Goal: Check status: Check status

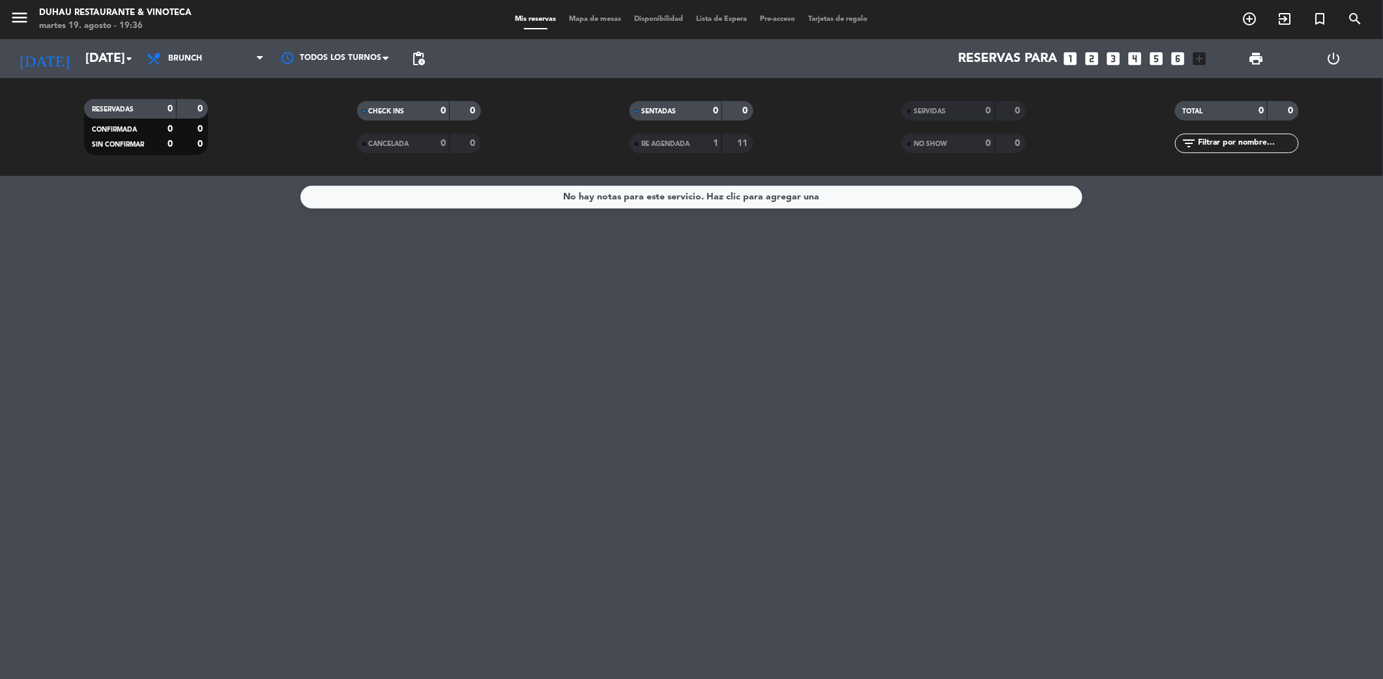
drag, startPoint x: 169, startPoint y: 314, endPoint x: 237, endPoint y: 45, distance: 277.5
click at [176, 302] on div "No hay notas para este servicio. Haz clic para agregar una" at bounding box center [691, 427] width 1383 height 503
click at [194, 68] on span "Brunch" at bounding box center [205, 58] width 130 height 29
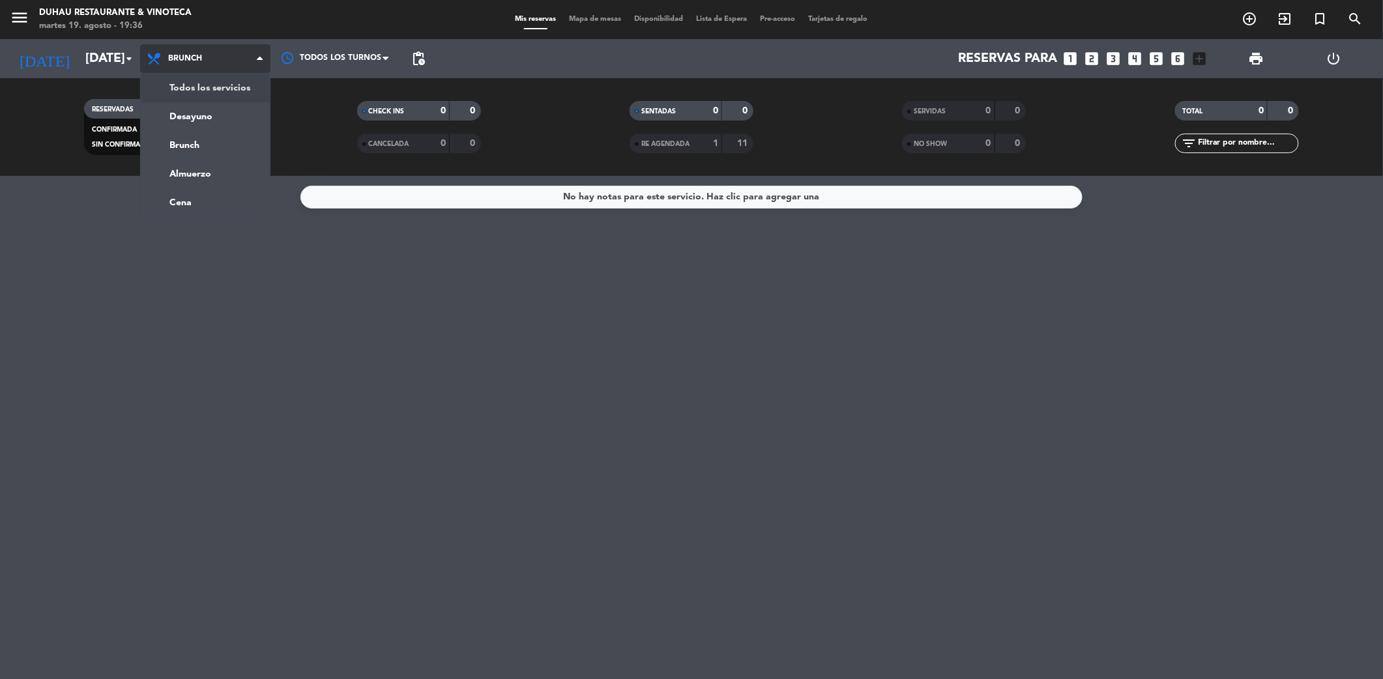
click at [216, 82] on div "menu [PERSON_NAME] Restaurante & Vinoteca [DATE] 19. agosto - 19:36 Mis reserva…" at bounding box center [691, 88] width 1383 height 176
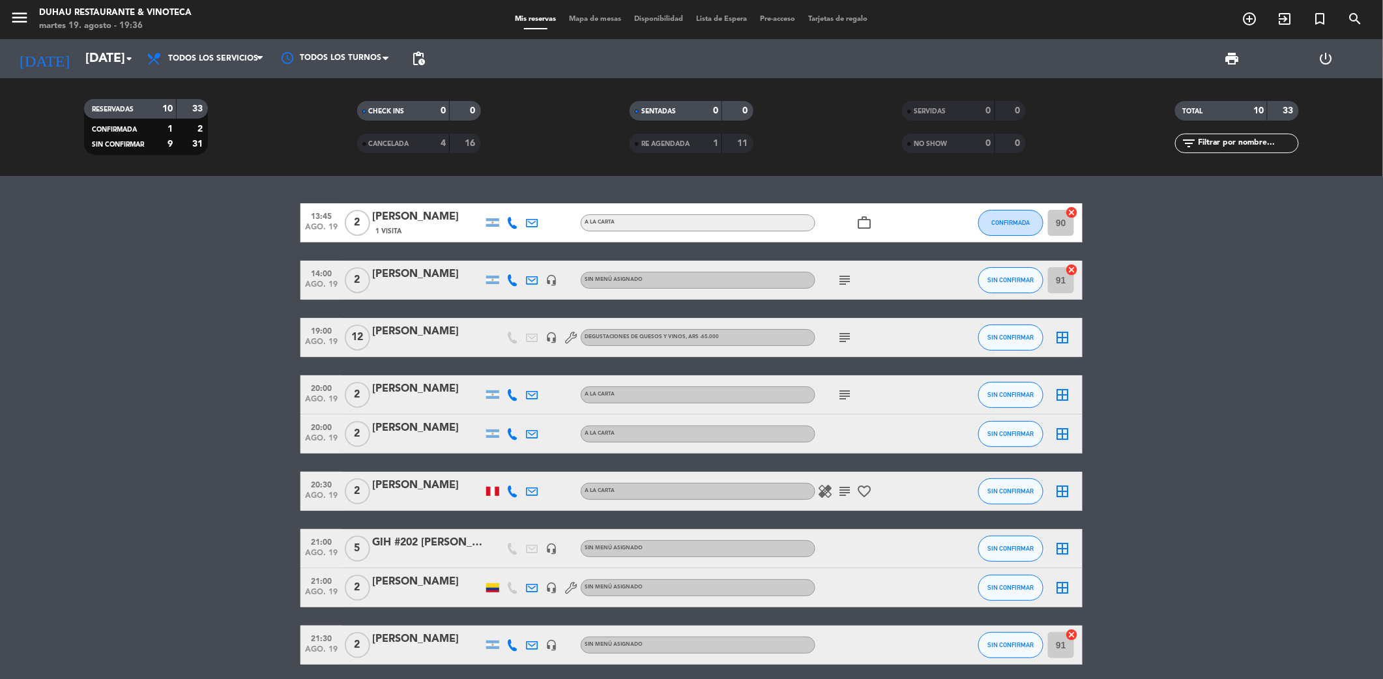
click at [407, 332] on div "[PERSON_NAME]" at bounding box center [427, 331] width 111 height 17
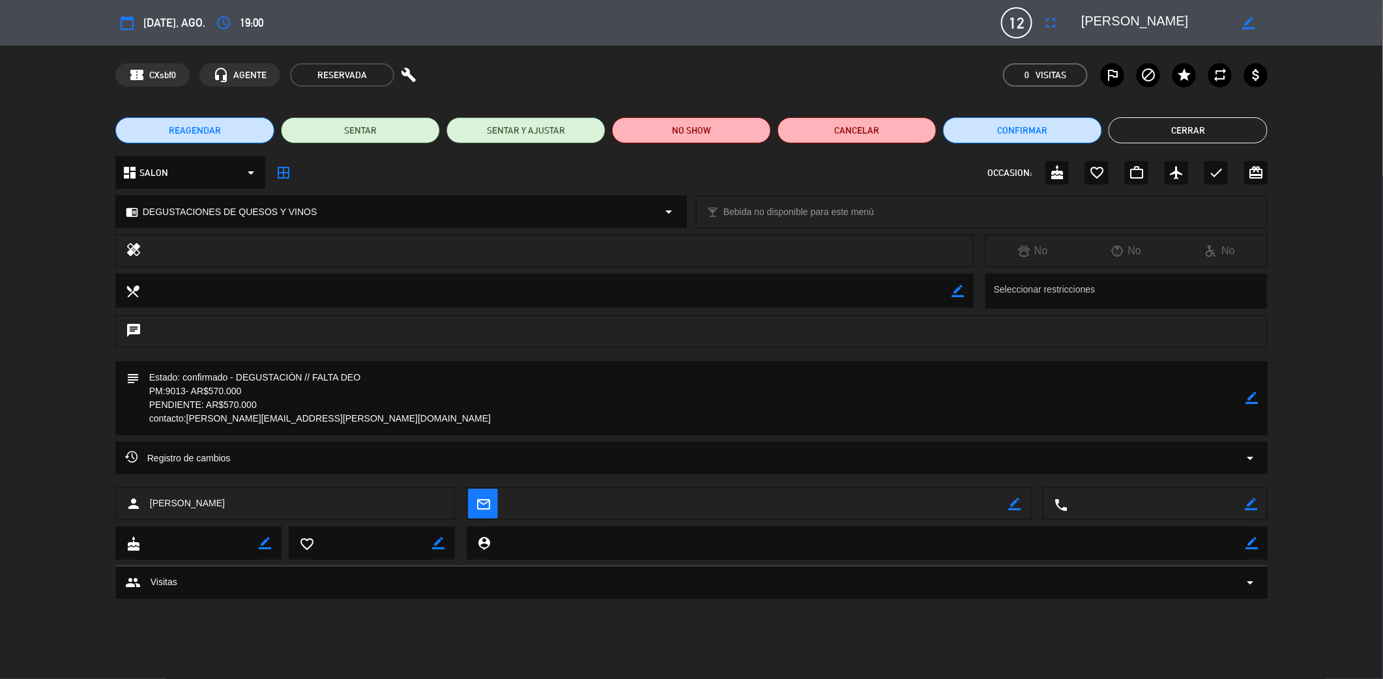
drag, startPoint x: 306, startPoint y: 415, endPoint x: 186, endPoint y: 421, distance: 119.4
click at [186, 421] on textarea at bounding box center [692, 398] width 1106 height 74
drag, startPoint x: 1155, startPoint y: 131, endPoint x: 669, endPoint y: 85, distance: 488.3
click at [1155, 130] on button "Cerrar" at bounding box center [1187, 130] width 159 height 26
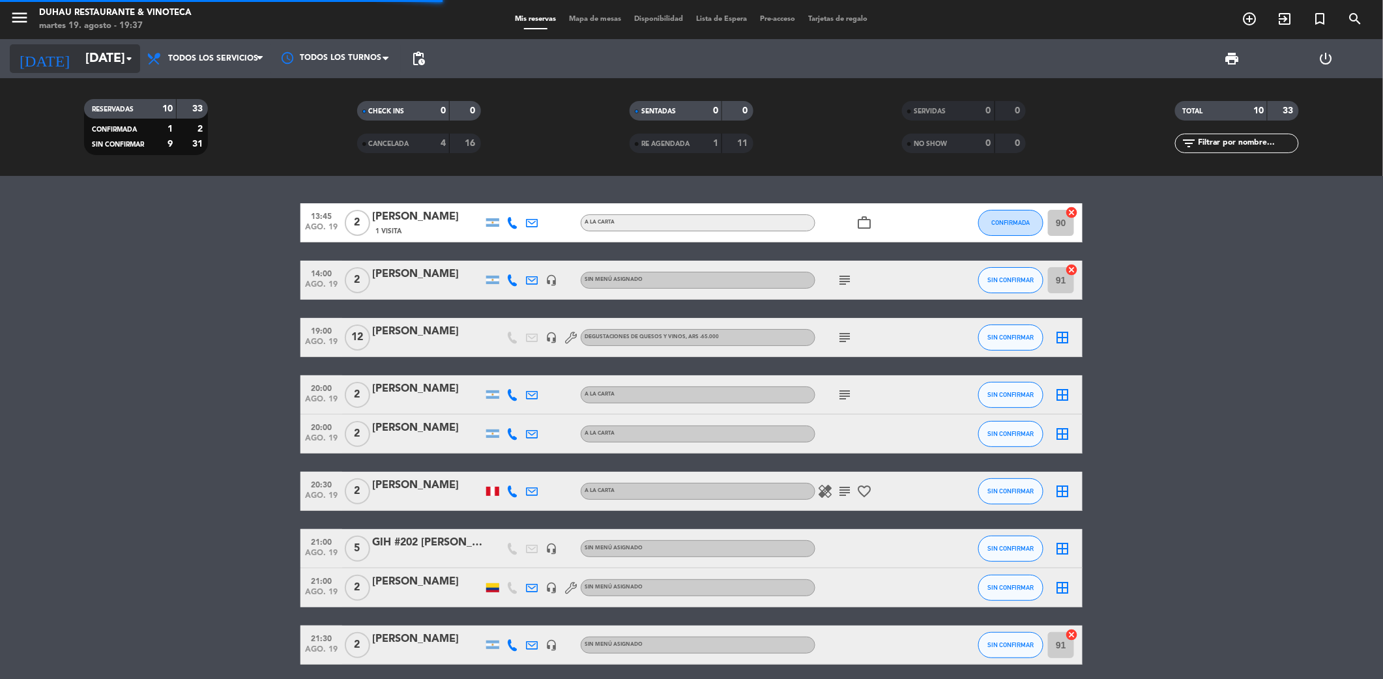
drag, startPoint x: 79, startPoint y: 56, endPoint x: 89, endPoint y: 56, distance: 10.4
click at [89, 56] on input "[DATE]" at bounding box center [162, 59] width 166 height 28
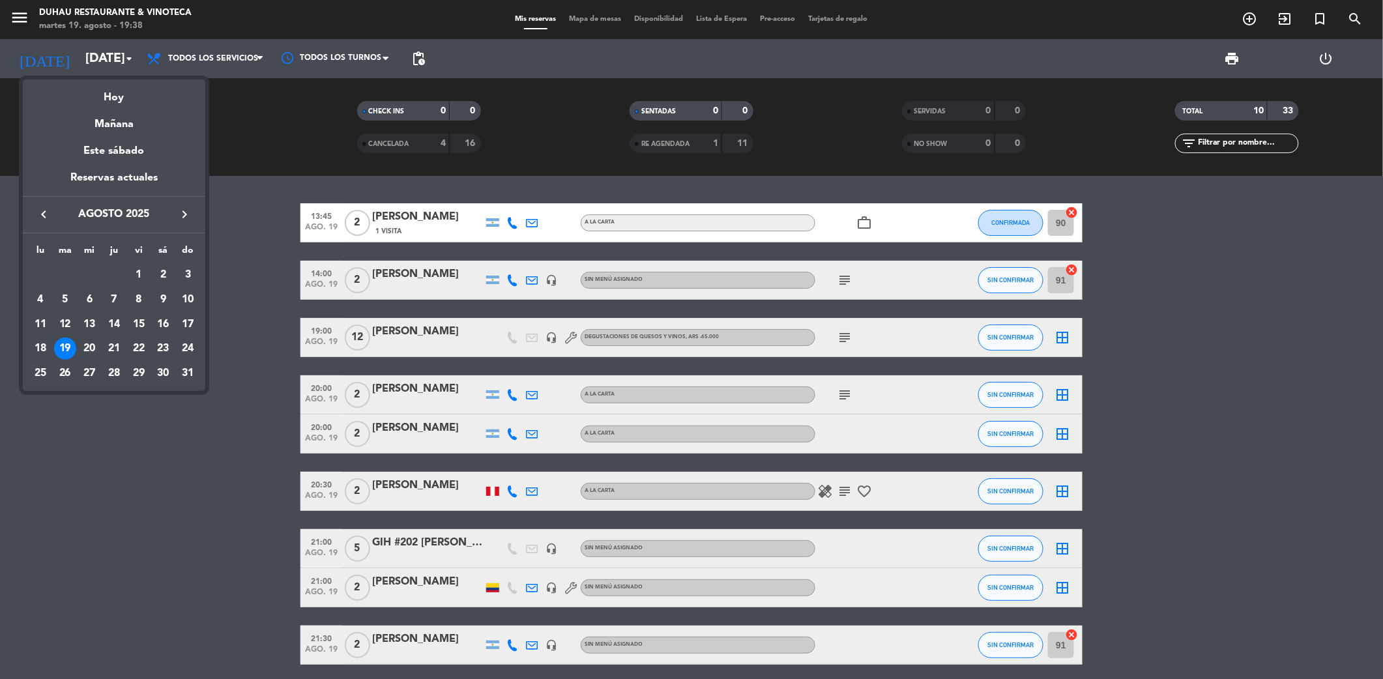
click at [190, 215] on icon "keyboard_arrow_right" at bounding box center [185, 215] width 16 height 16
click at [66, 319] on div "9" at bounding box center [65, 324] width 22 height 22
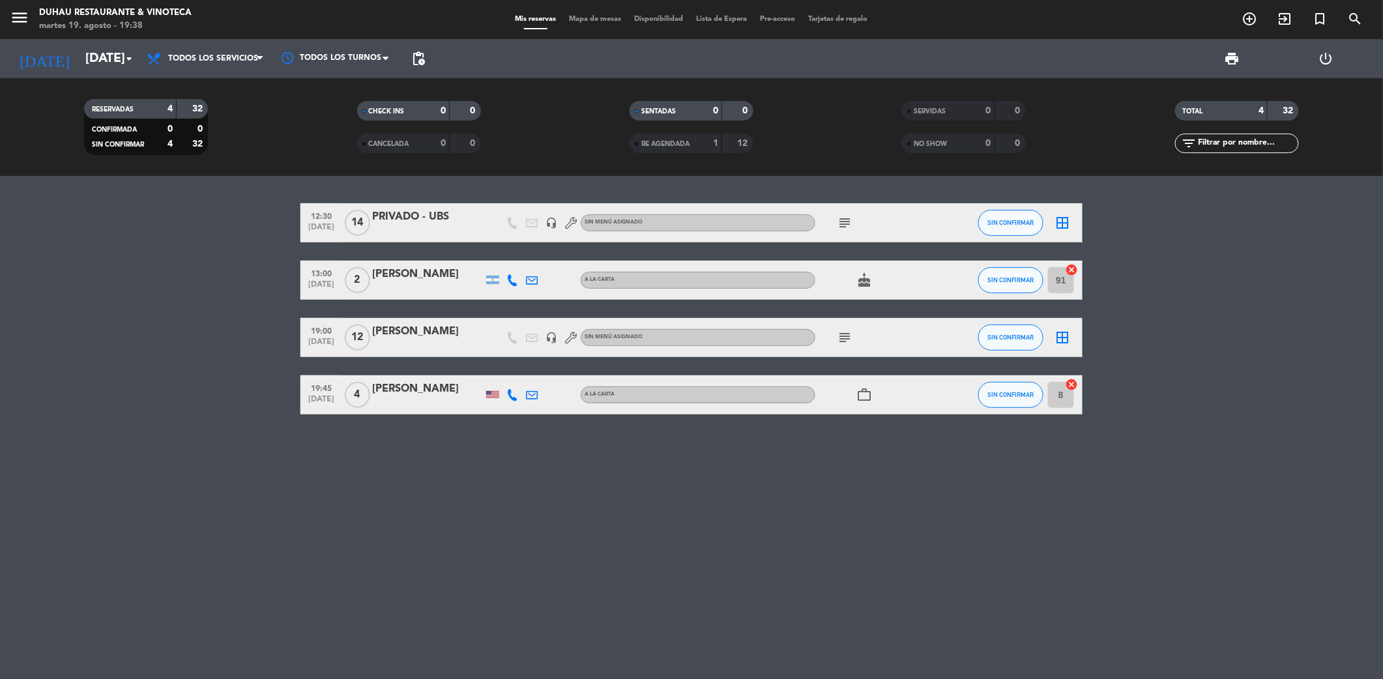
click at [848, 345] on div "subject" at bounding box center [873, 337] width 117 height 38
click at [848, 340] on icon "subject" at bounding box center [845, 338] width 16 height 16
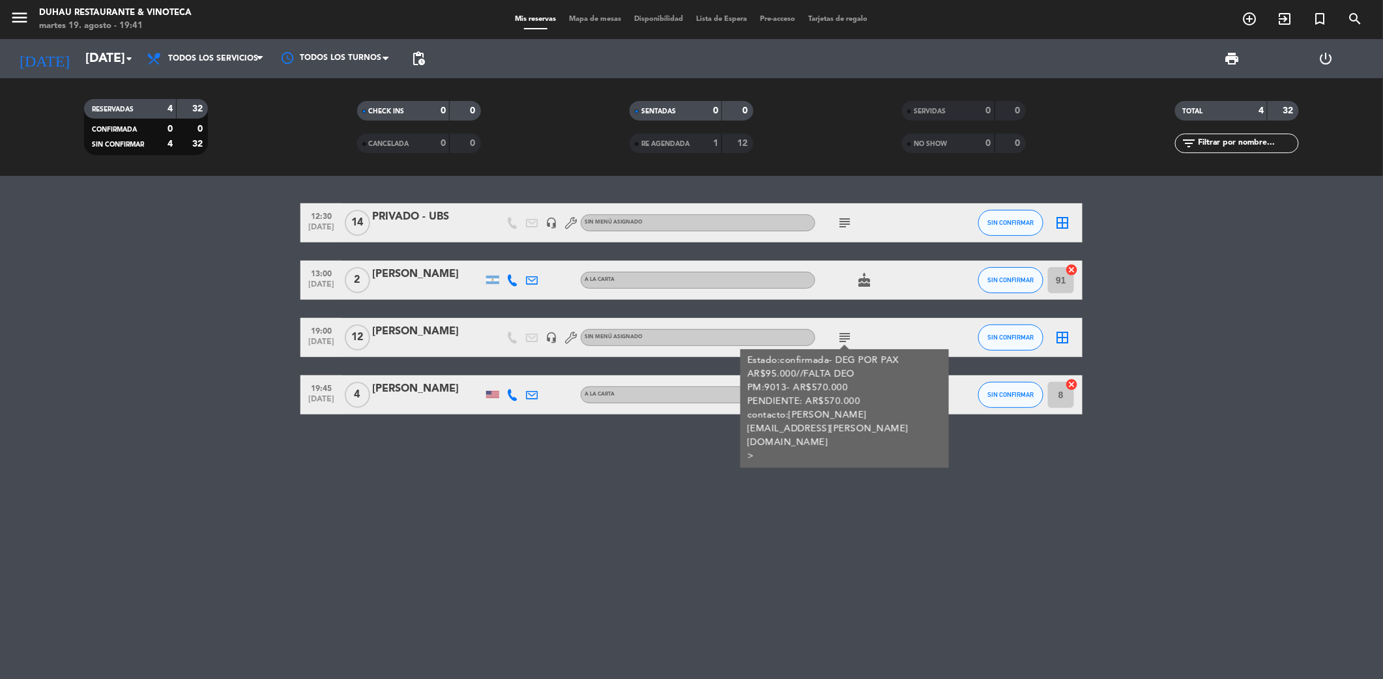
drag, startPoint x: 138, startPoint y: 317, endPoint x: 106, endPoint y: 87, distance: 231.7
click at [145, 298] on bookings-row "12:30 [DATE] PRIVADO - UBS headset_mic Sin menú asignado subject SIN CONFIRMAR …" at bounding box center [691, 308] width 1383 height 211
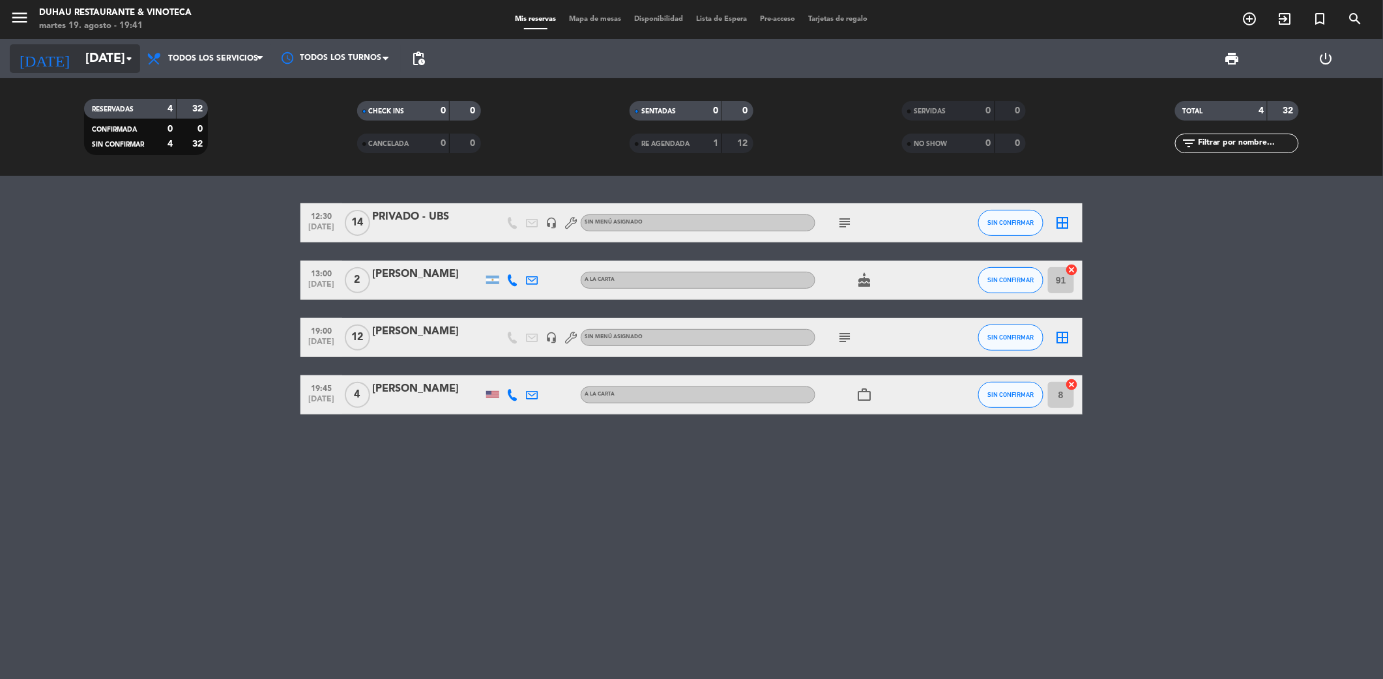
click at [81, 56] on input "[DATE]" at bounding box center [162, 59] width 166 height 28
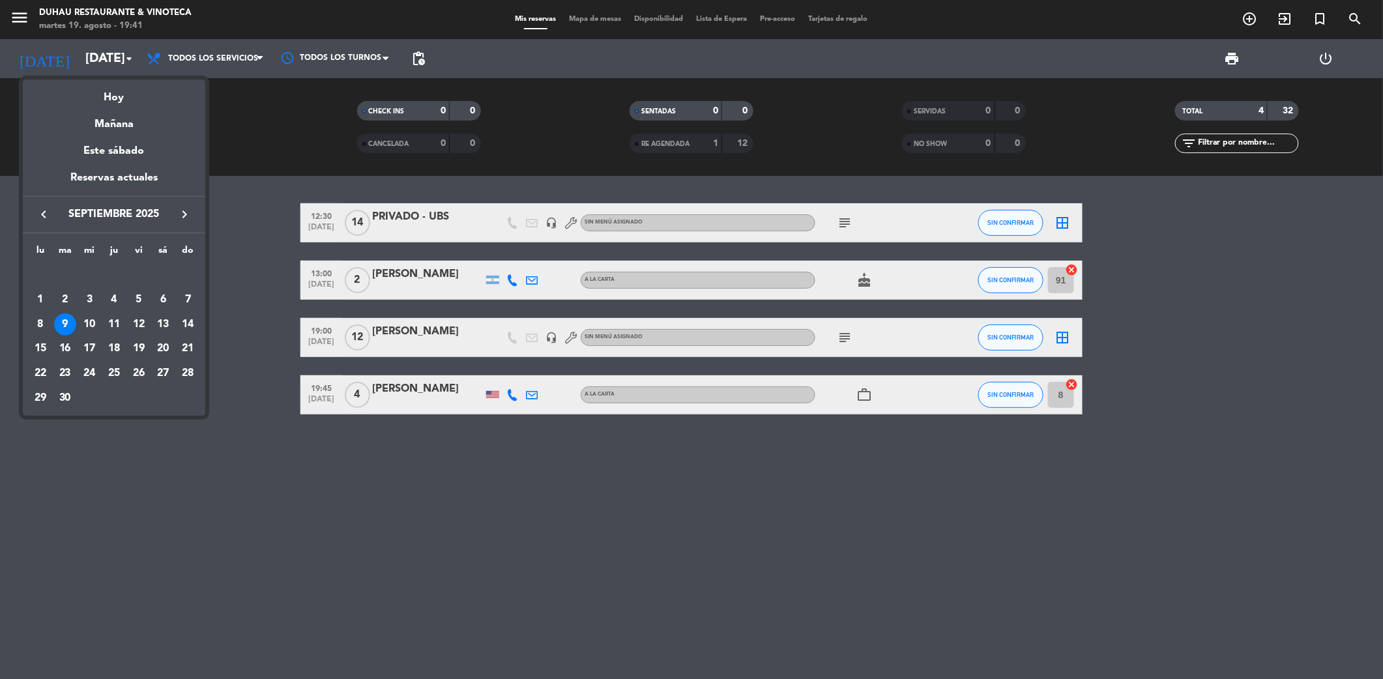
click at [256, 444] on div at bounding box center [691, 339] width 1383 height 679
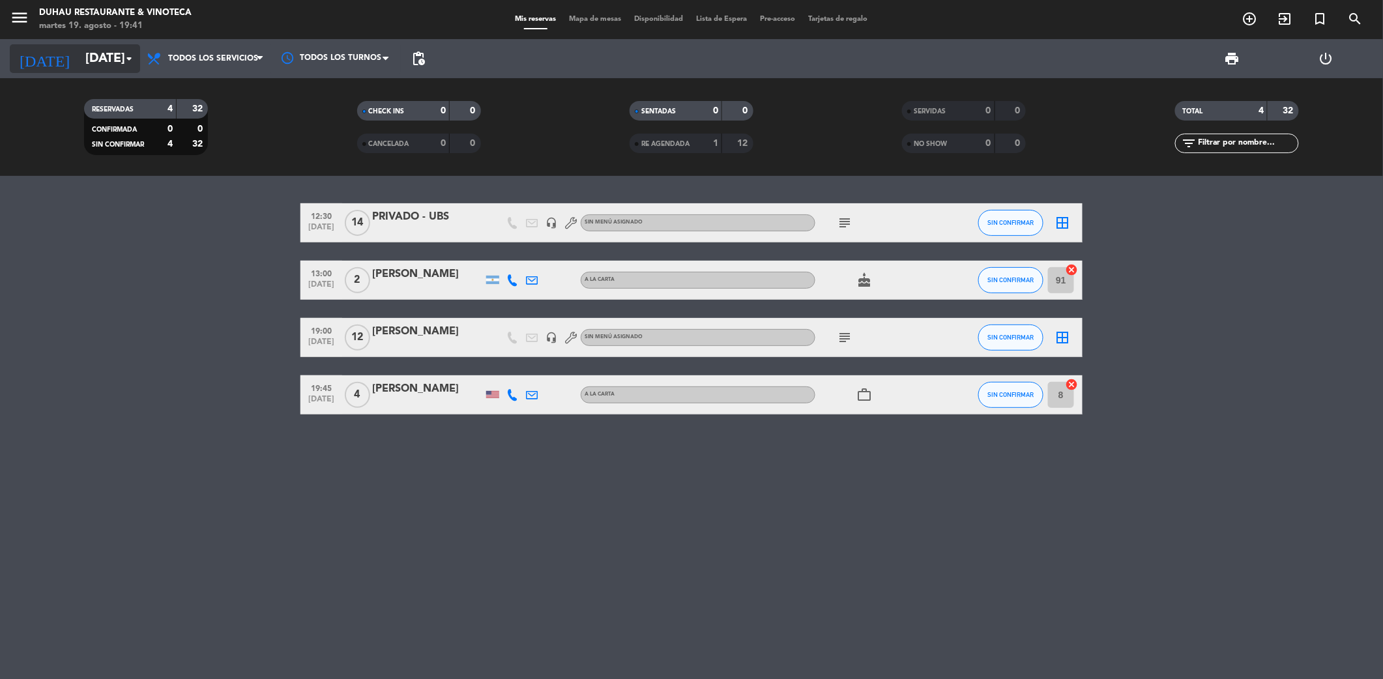
click at [79, 52] on input "[DATE]" at bounding box center [162, 59] width 166 height 28
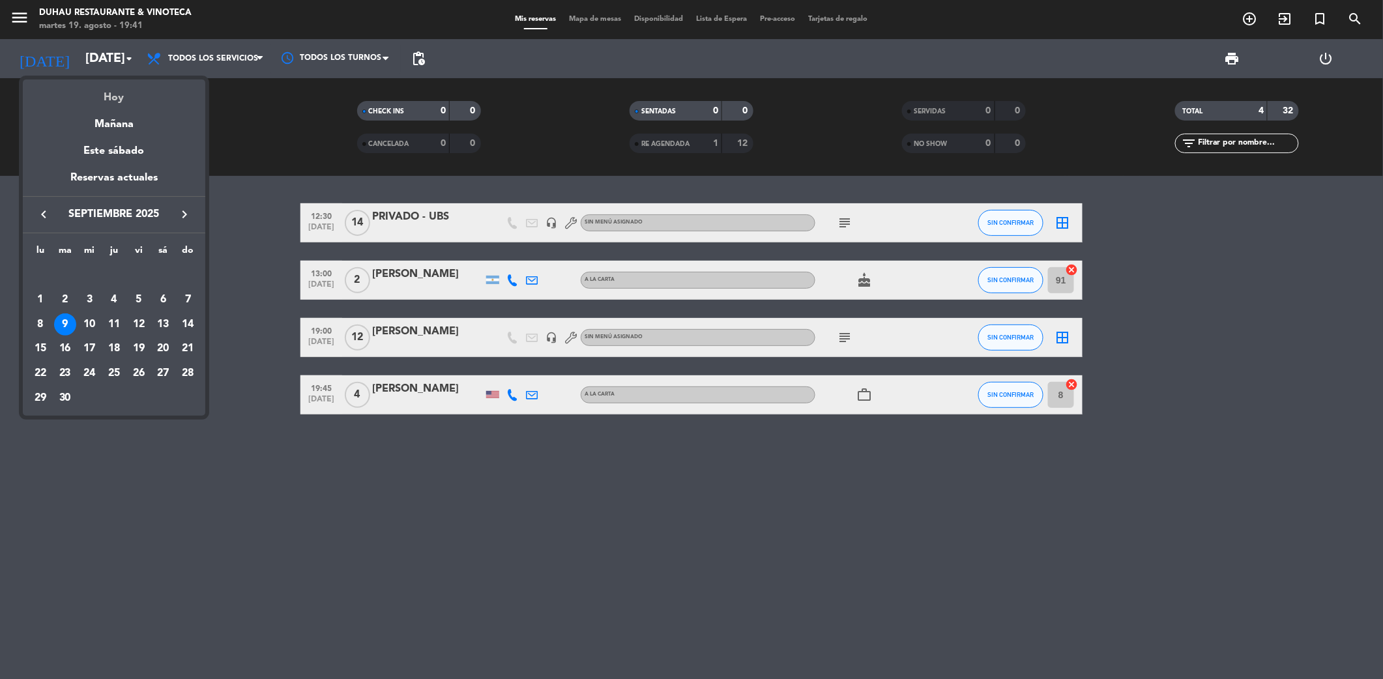
click at [126, 103] on div "Hoy" at bounding box center [114, 92] width 182 height 27
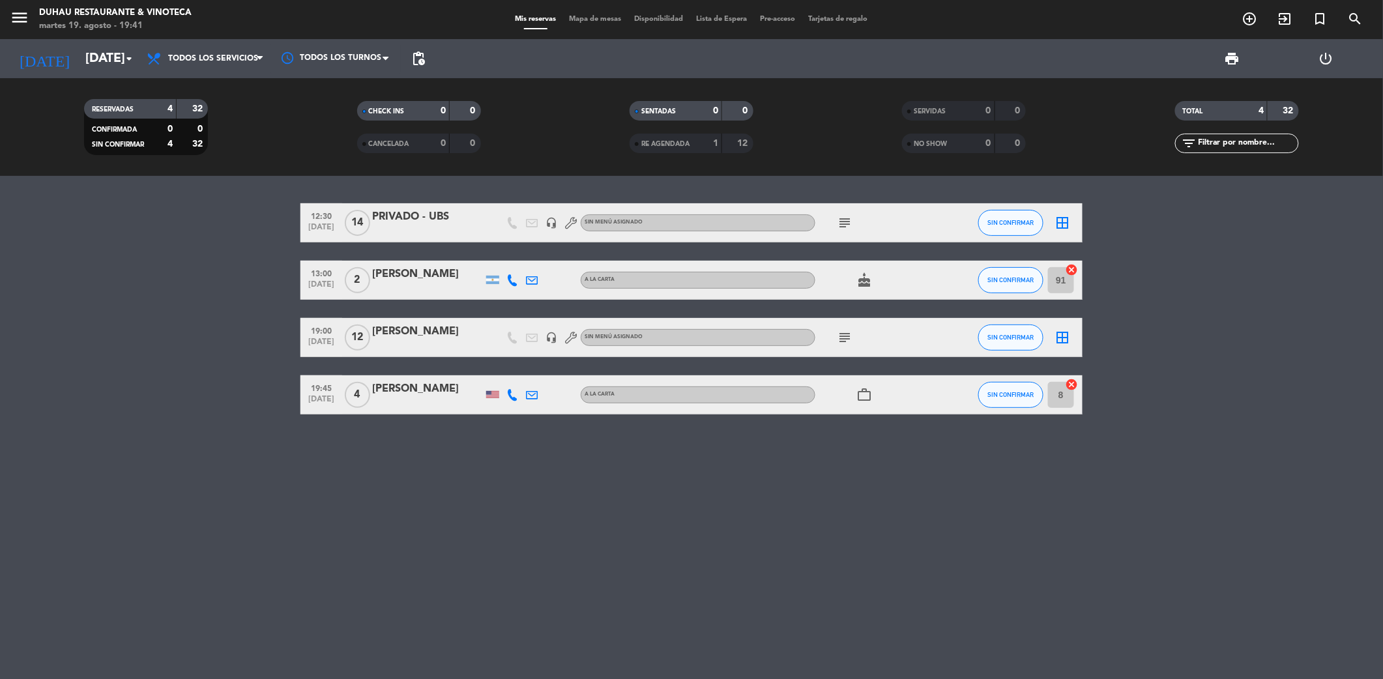
type input "[DATE]"
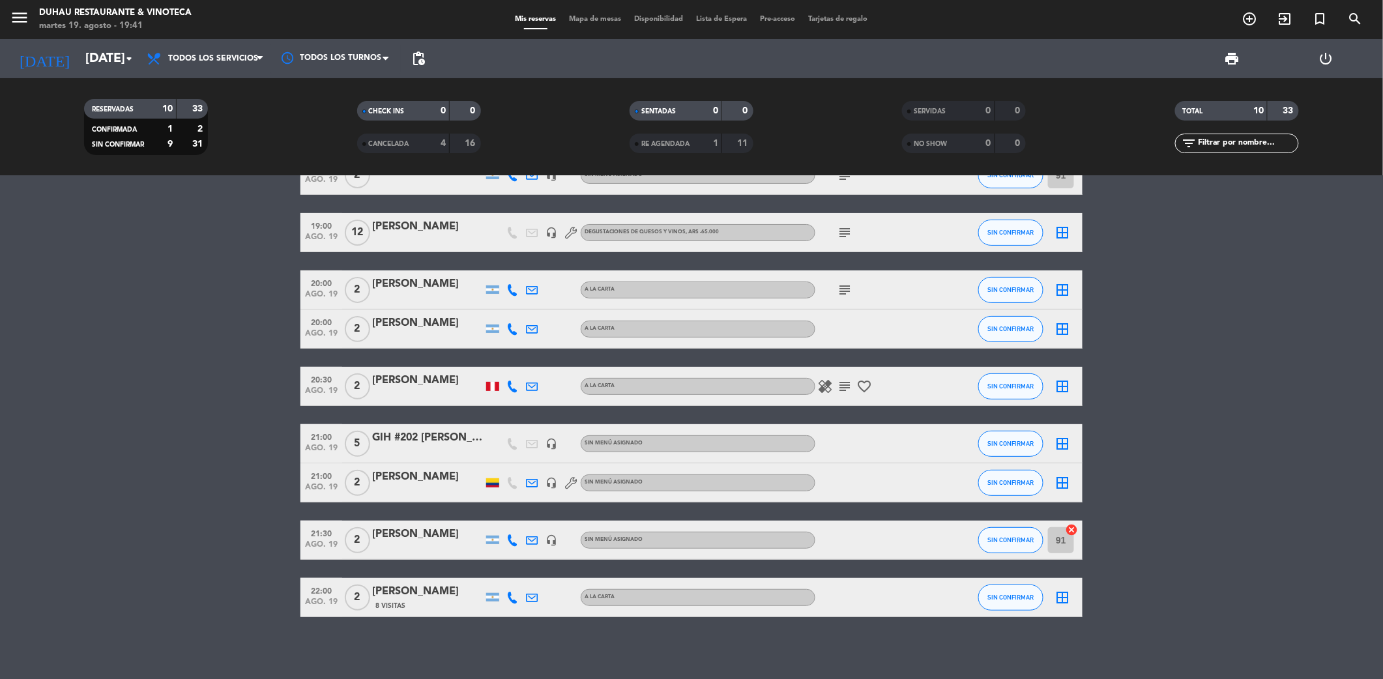
scroll to position [108, 0]
